Goal: Task Accomplishment & Management: Manage account settings

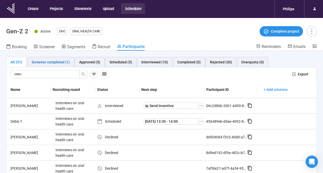
click at [56, 64] on div "Screener completed (1)" at bounding box center [51, 62] width 38 height 6
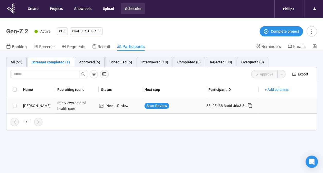
click at [32, 105] on div "[PERSON_NAME]" at bounding box center [38, 106] width 34 height 6
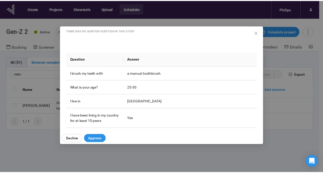
scroll to position [49, 0]
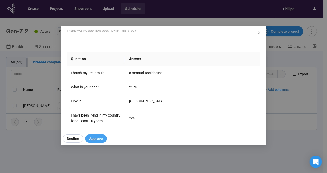
click at [95, 137] on span "Approve" at bounding box center [96, 139] width 14 height 6
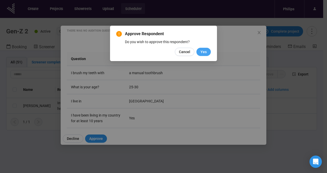
click at [205, 50] on span "Yes" at bounding box center [203, 52] width 6 height 6
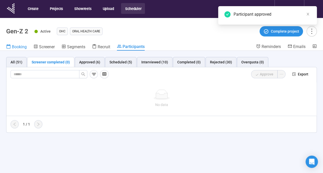
click at [15, 48] on span "Booking" at bounding box center [19, 46] width 15 height 5
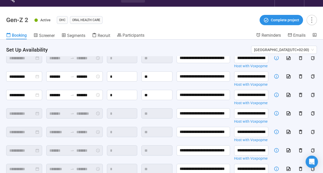
scroll to position [38, 0]
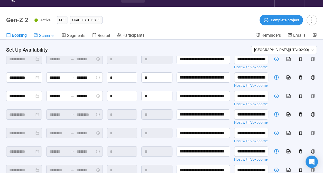
click at [44, 36] on span "Screener" at bounding box center [47, 35] width 16 height 5
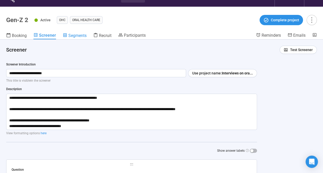
click at [73, 33] on span "Segments" at bounding box center [77, 35] width 18 height 5
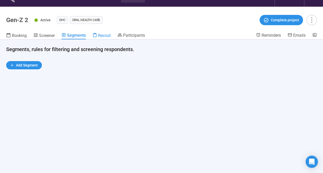
click at [105, 36] on span "Recruit" at bounding box center [104, 35] width 13 height 5
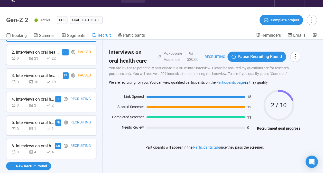
scroll to position [50, 0]
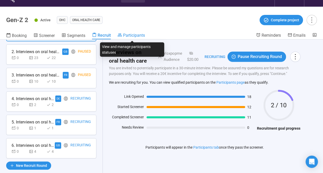
click at [139, 33] on span "Participants" at bounding box center [134, 35] width 22 height 5
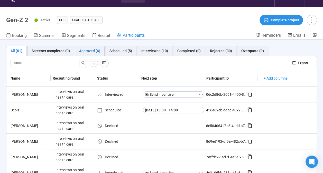
click at [91, 49] on div "Approved (6)" at bounding box center [89, 51] width 21 height 6
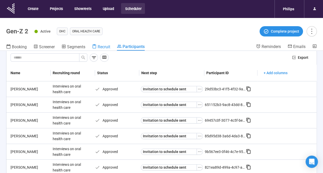
click at [102, 46] on span "Recruit" at bounding box center [104, 46] width 13 height 5
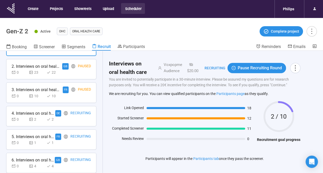
scroll to position [43, 0]
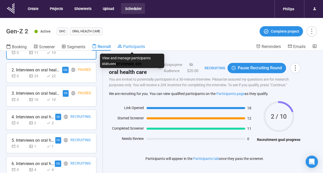
click at [130, 47] on span "Participants" at bounding box center [134, 46] width 22 height 5
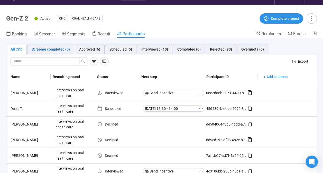
click at [55, 51] on div "Screener completed (0)" at bounding box center [51, 49] width 38 height 6
